Goal: Navigation & Orientation: Locate item on page

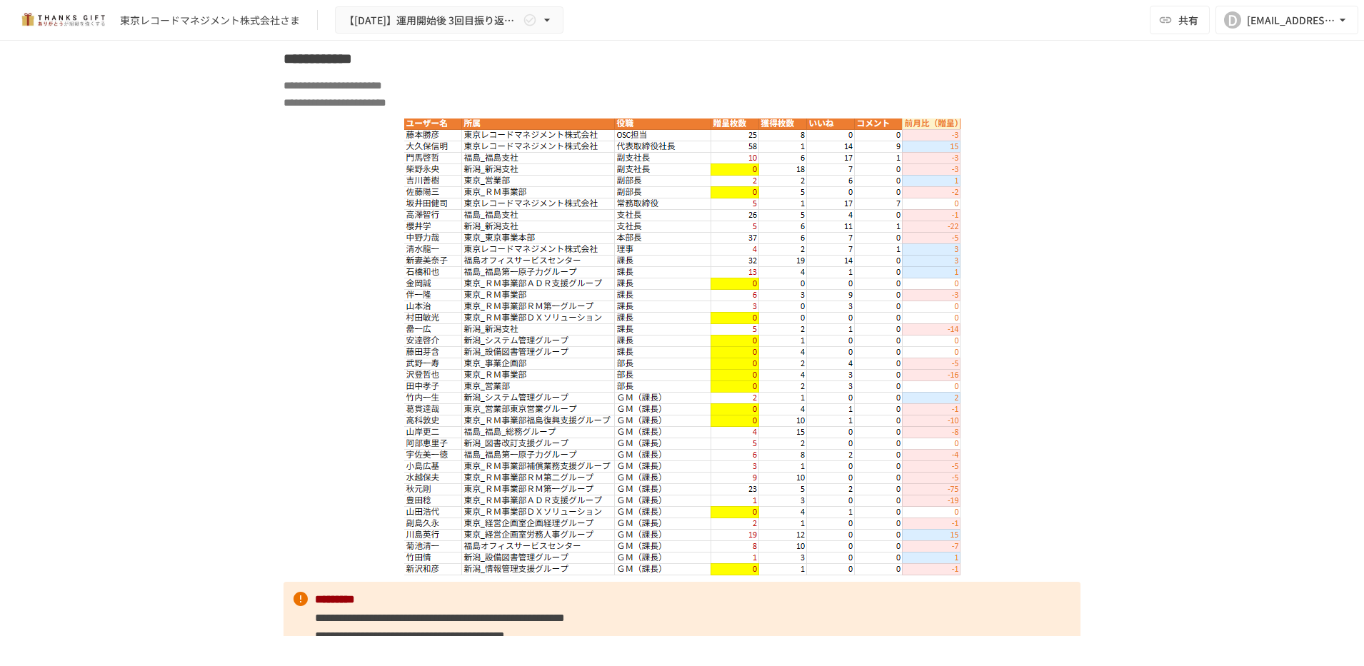
scroll to position [6150, 0]
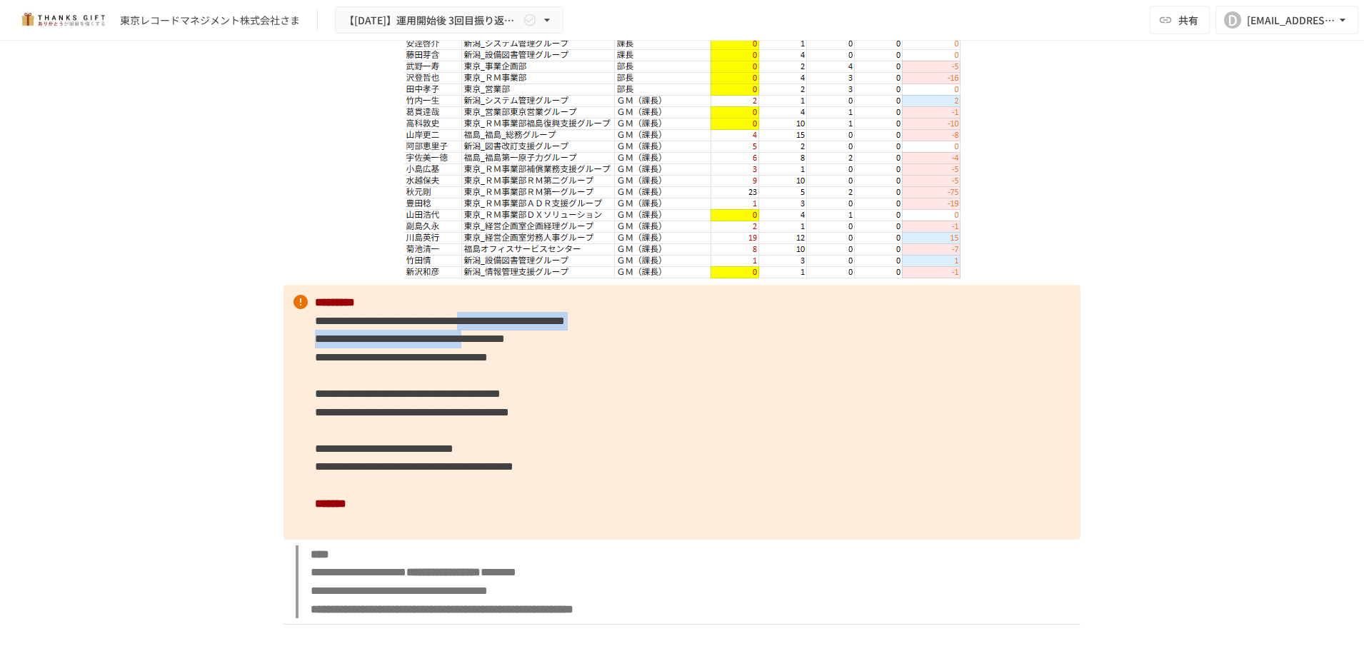
drag, startPoint x: 684, startPoint y: 378, endPoint x: 691, endPoint y: 393, distance: 16.6
click at [691, 393] on p "**********" at bounding box center [681, 412] width 797 height 255
drag, startPoint x: 691, startPoint y: 393, endPoint x: 913, endPoint y: 483, distance: 239.6
click at [913, 483] on p "**********" at bounding box center [681, 412] width 797 height 255
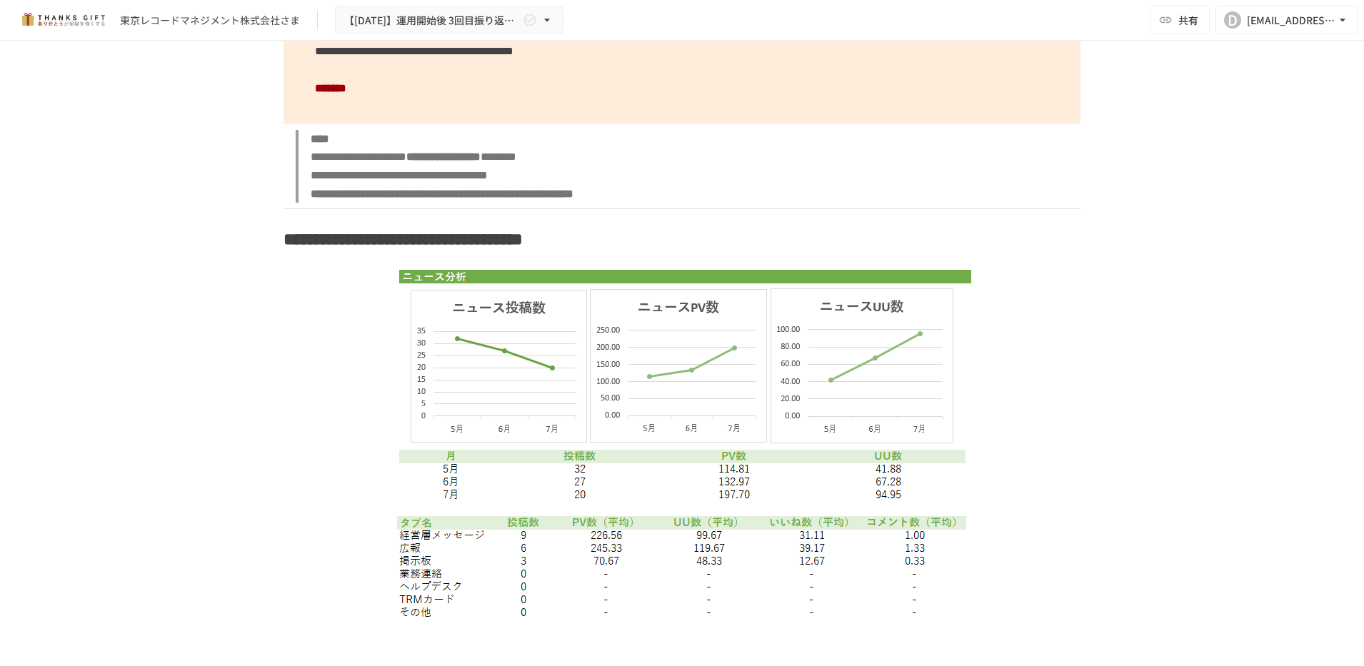
scroll to position [6596, 0]
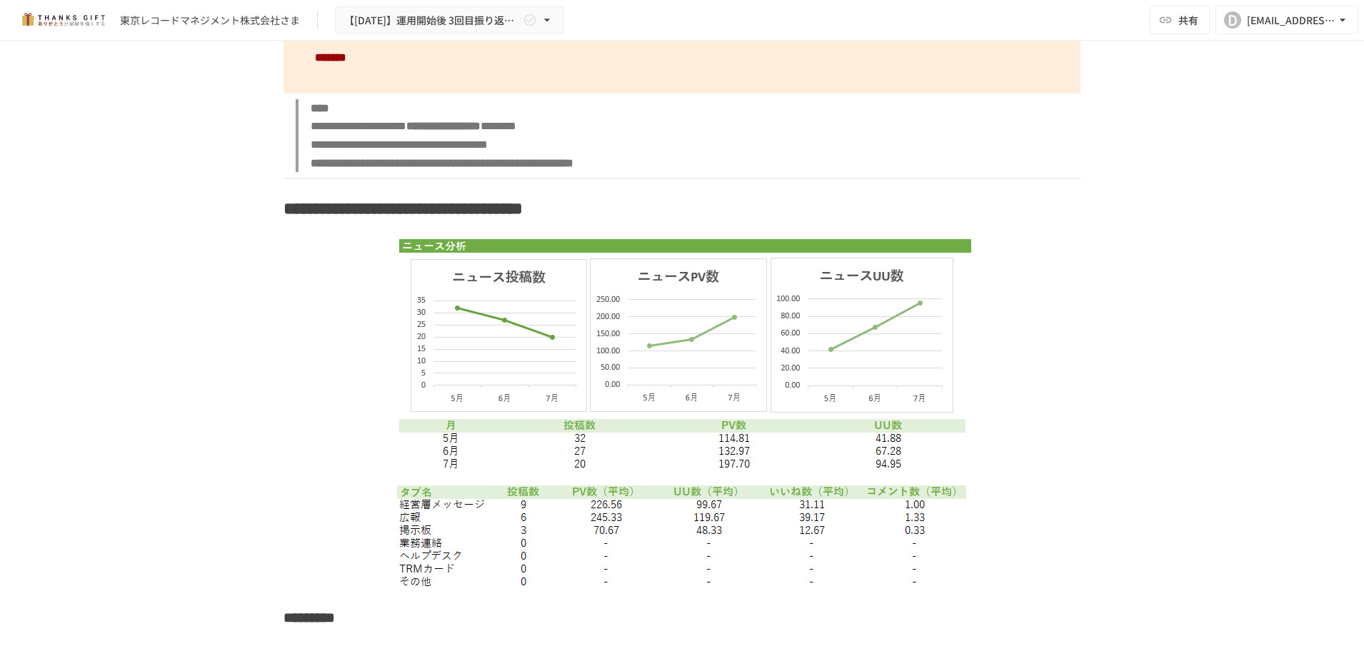
click at [693, 382] on img at bounding box center [682, 353] width 578 height 246
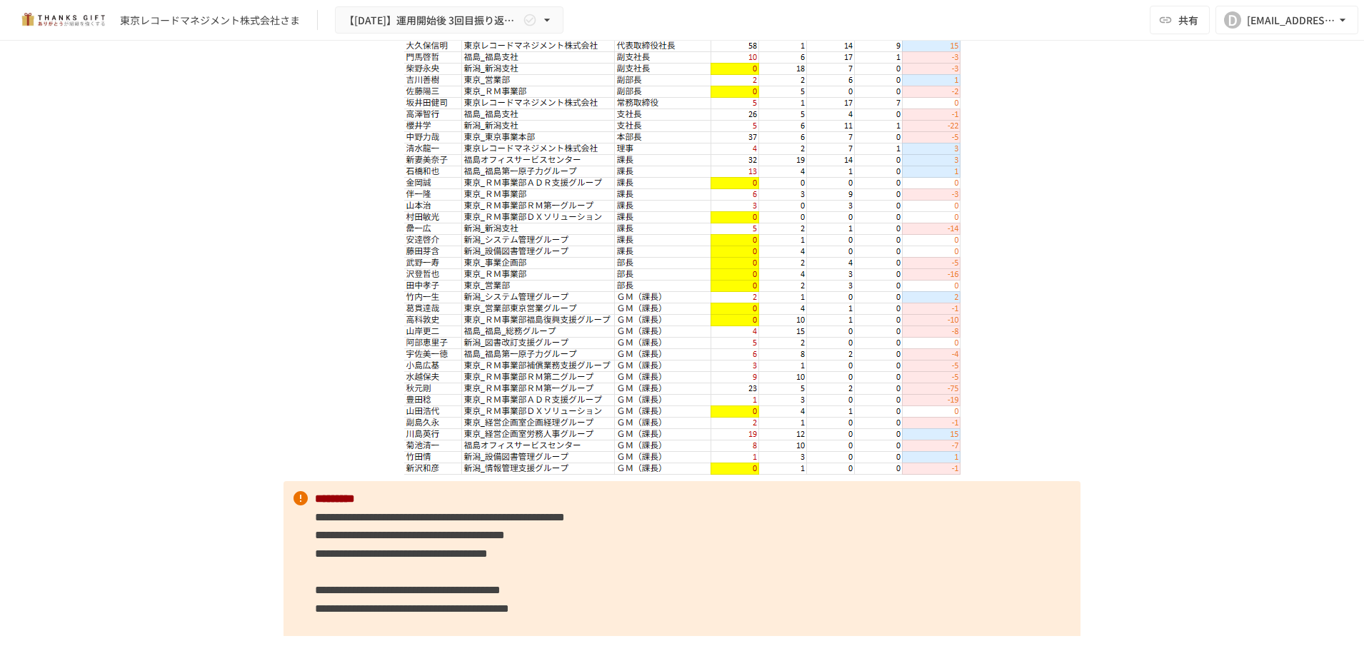
scroll to position [5951, 0]
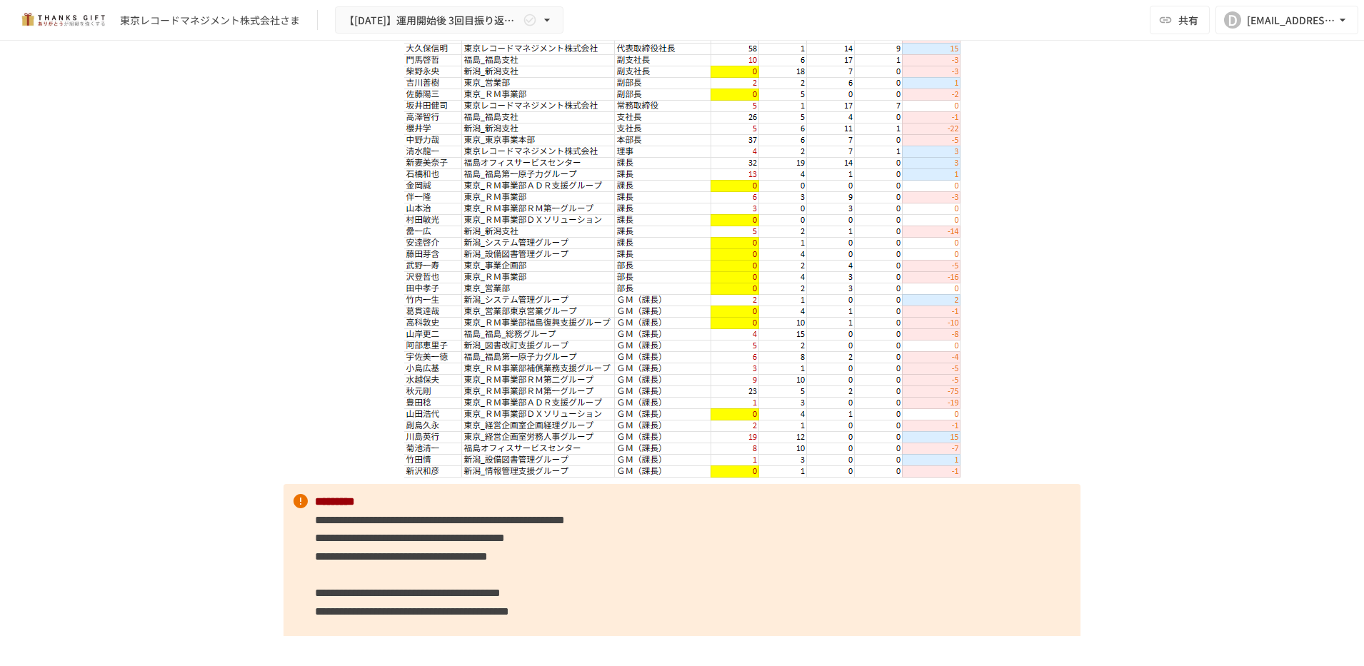
click at [519, 323] on img at bounding box center [682, 249] width 556 height 457
click at [521, 351] on img at bounding box center [682, 249] width 556 height 457
click at [558, 358] on img at bounding box center [682, 249] width 556 height 457
click at [558, 368] on img at bounding box center [682, 249] width 556 height 457
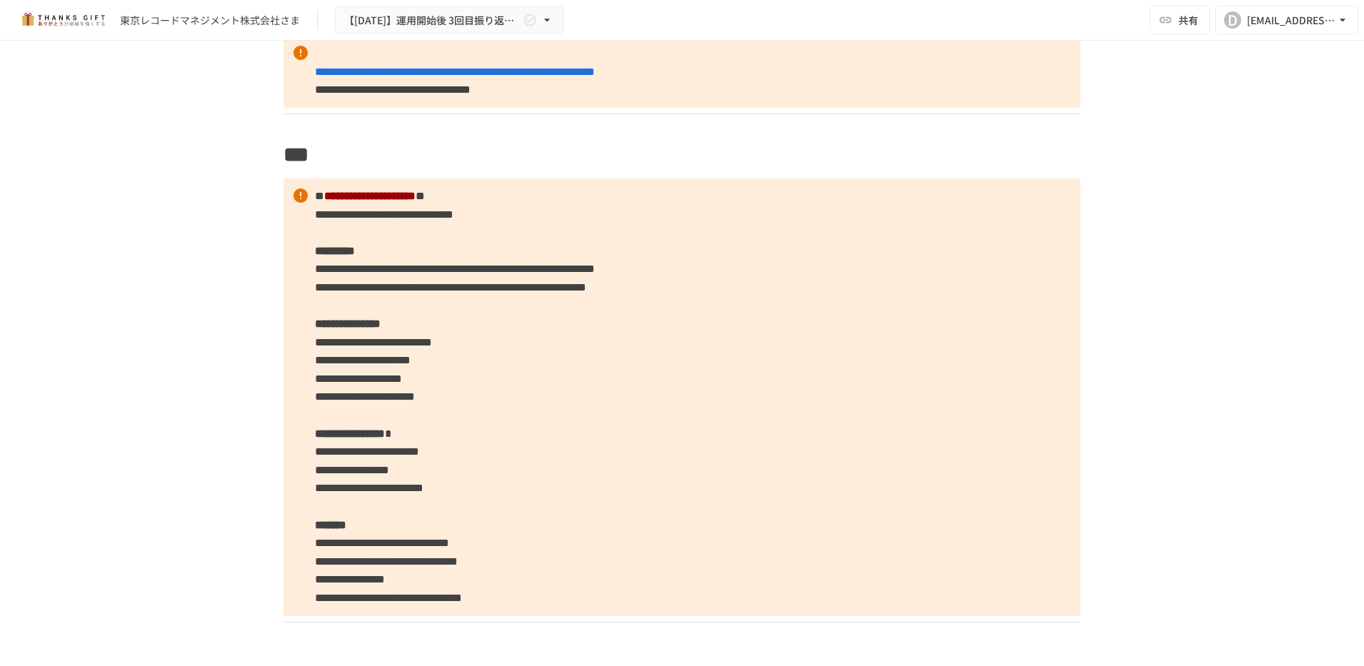
scroll to position [8038, 0]
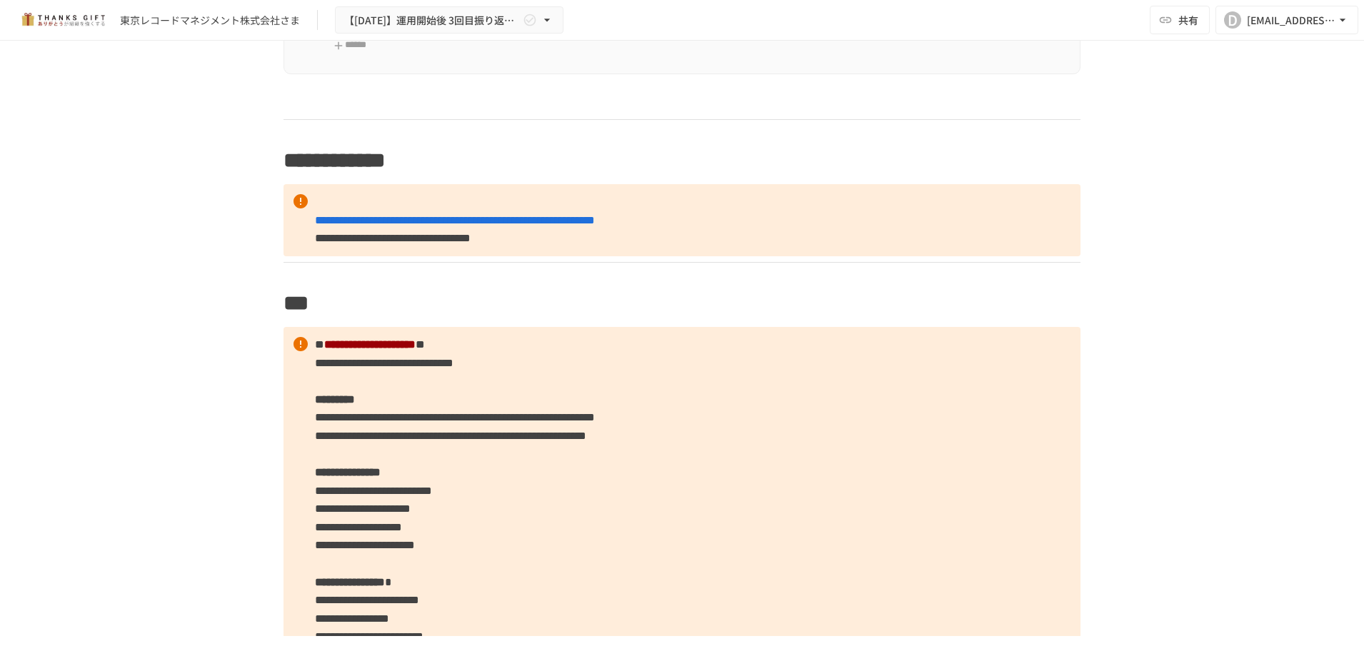
click at [1143, 307] on div "**********" at bounding box center [682, 339] width 1364 height 596
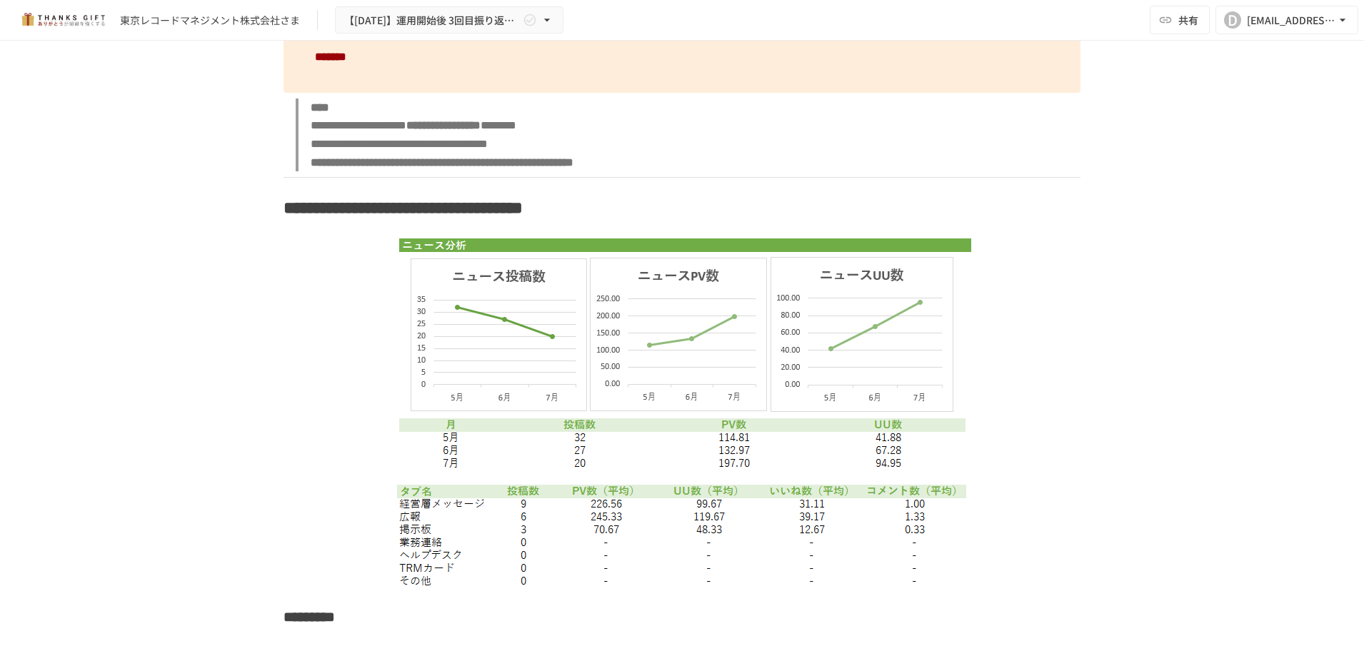
scroll to position [6550, 0]
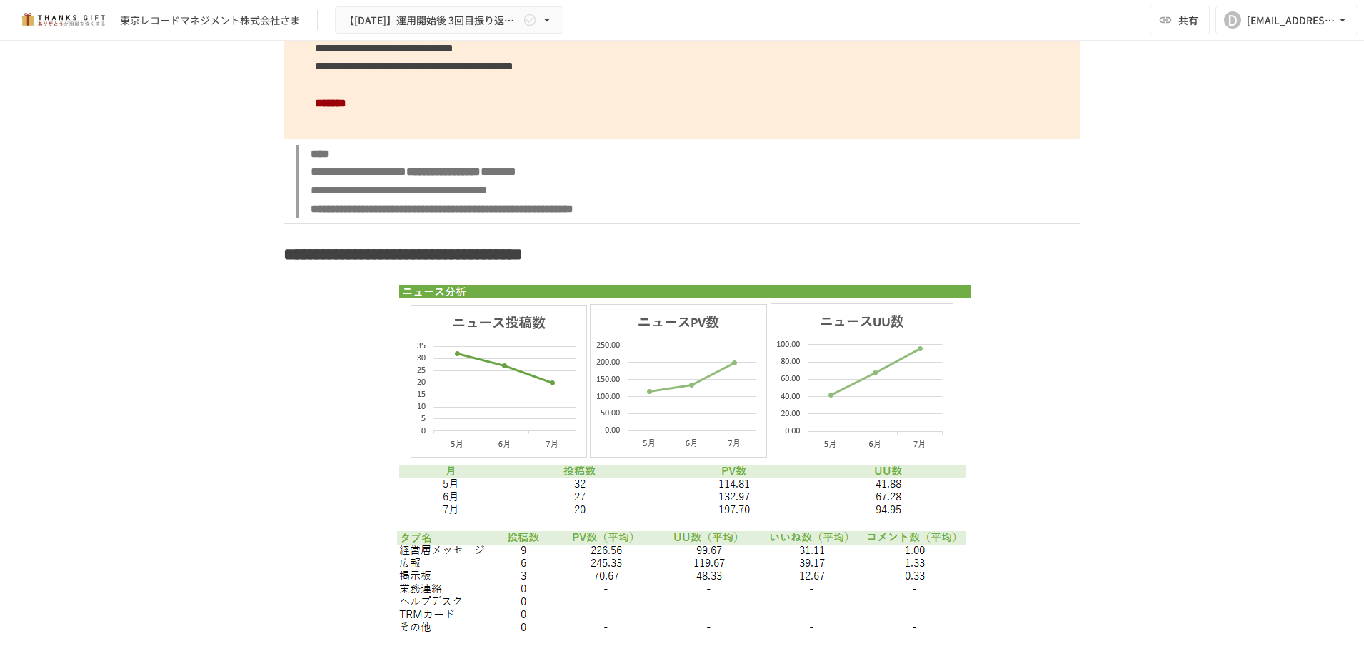
click at [722, 408] on img at bounding box center [682, 399] width 578 height 246
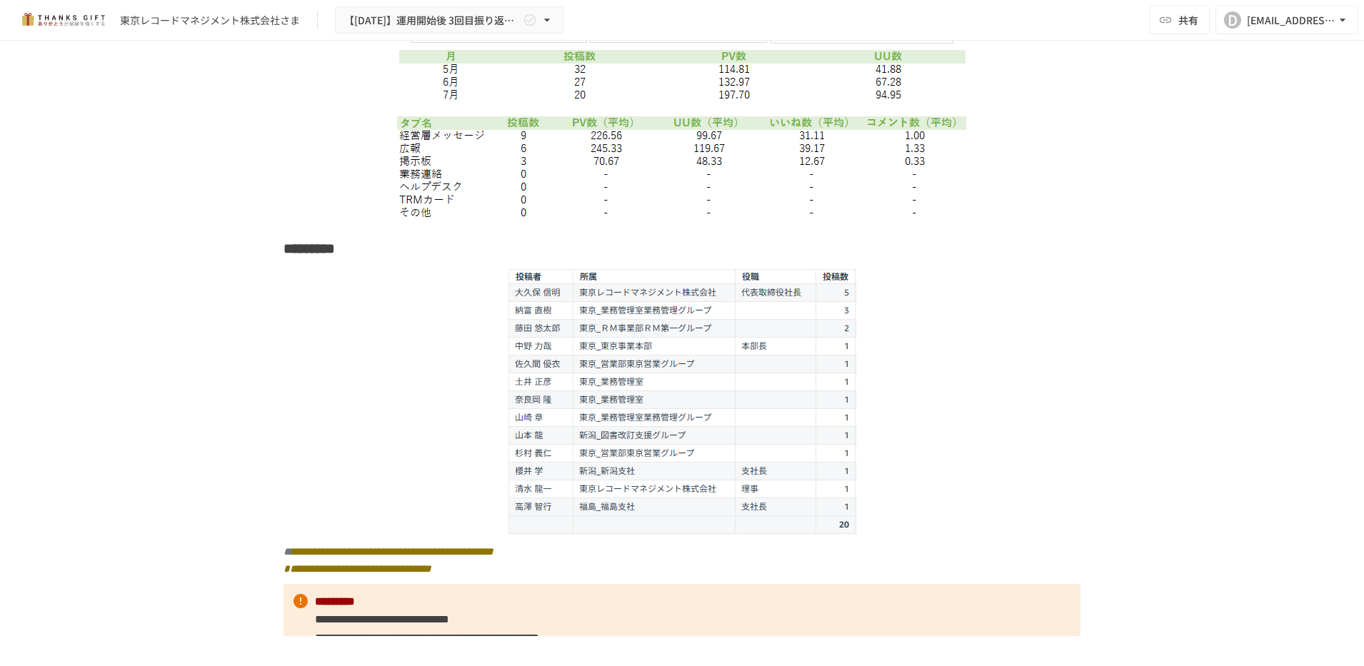
scroll to position [6699, 0]
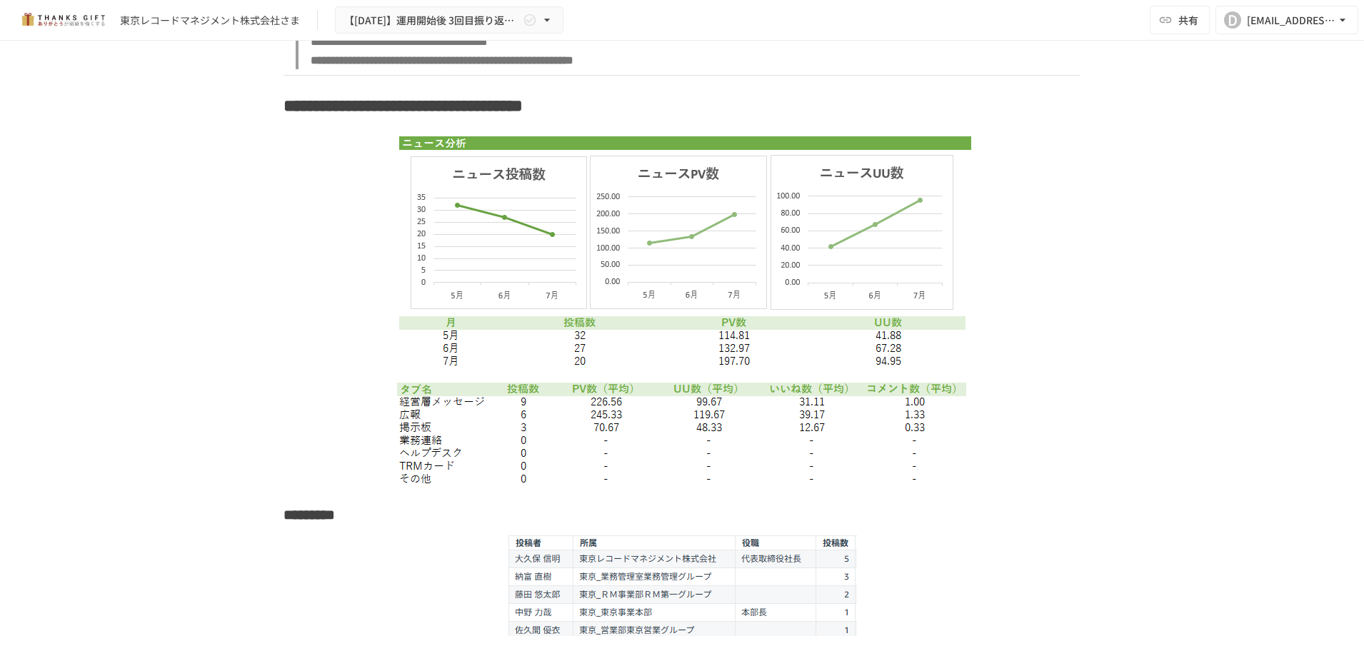
click at [880, 224] on img at bounding box center [682, 250] width 578 height 246
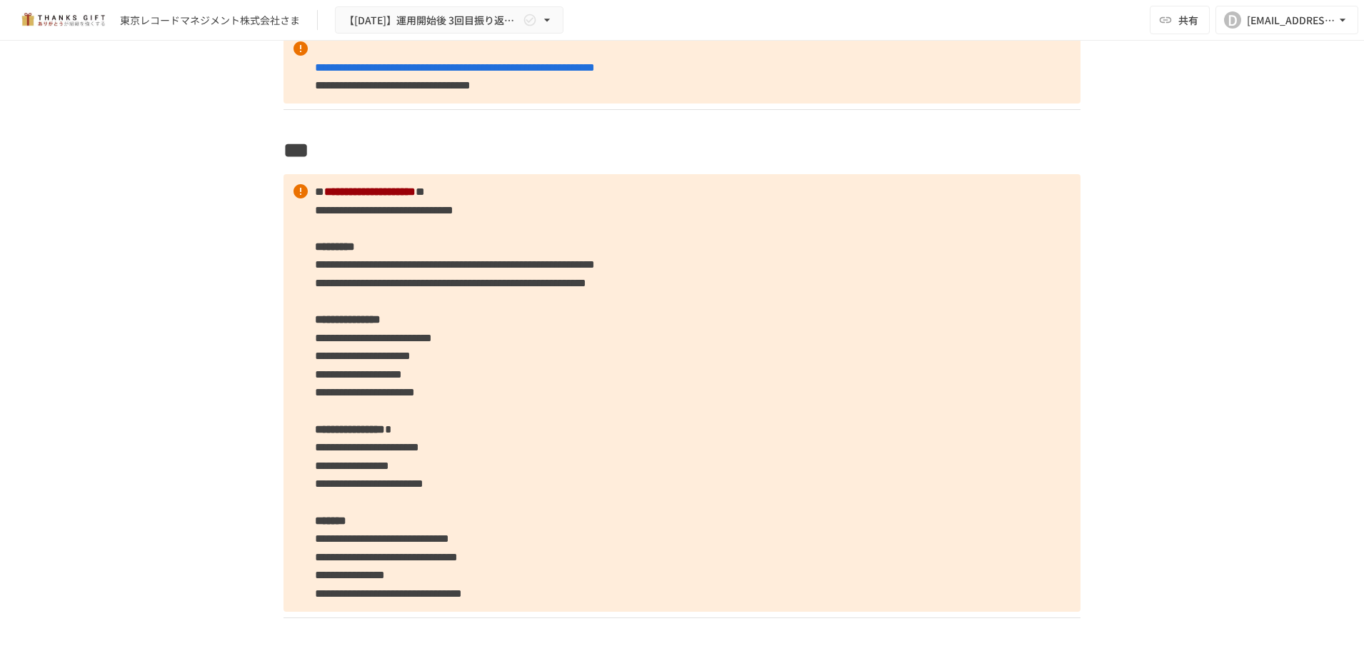
scroll to position [8336, 0]
